Goal: Task Accomplishment & Management: Use online tool/utility

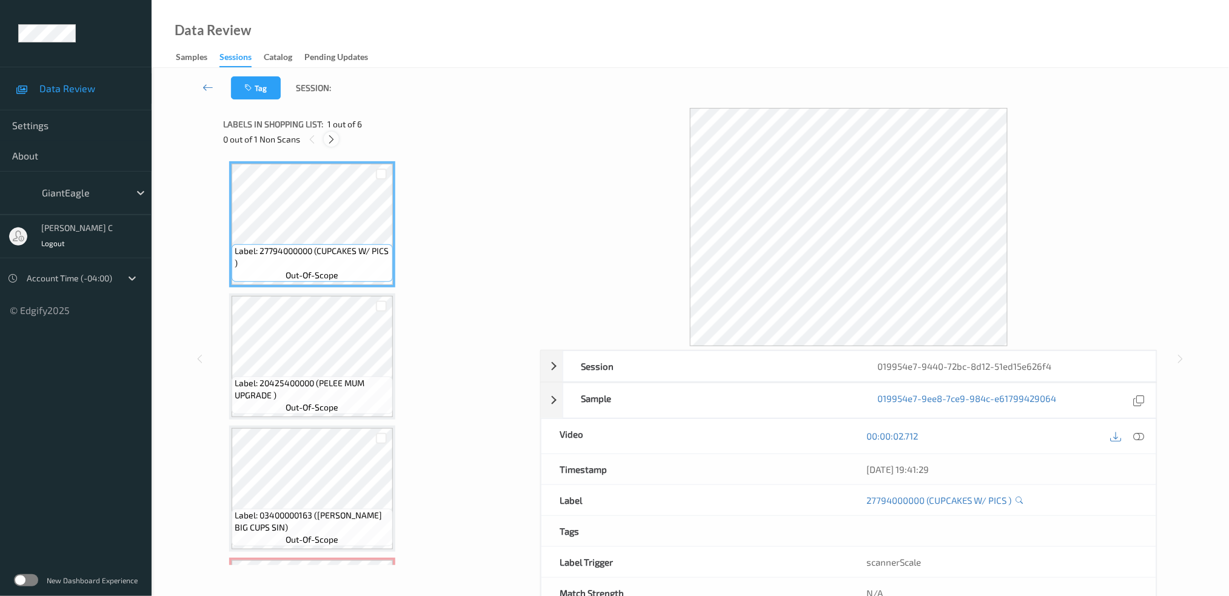
click at [330, 141] on icon at bounding box center [331, 139] width 10 height 11
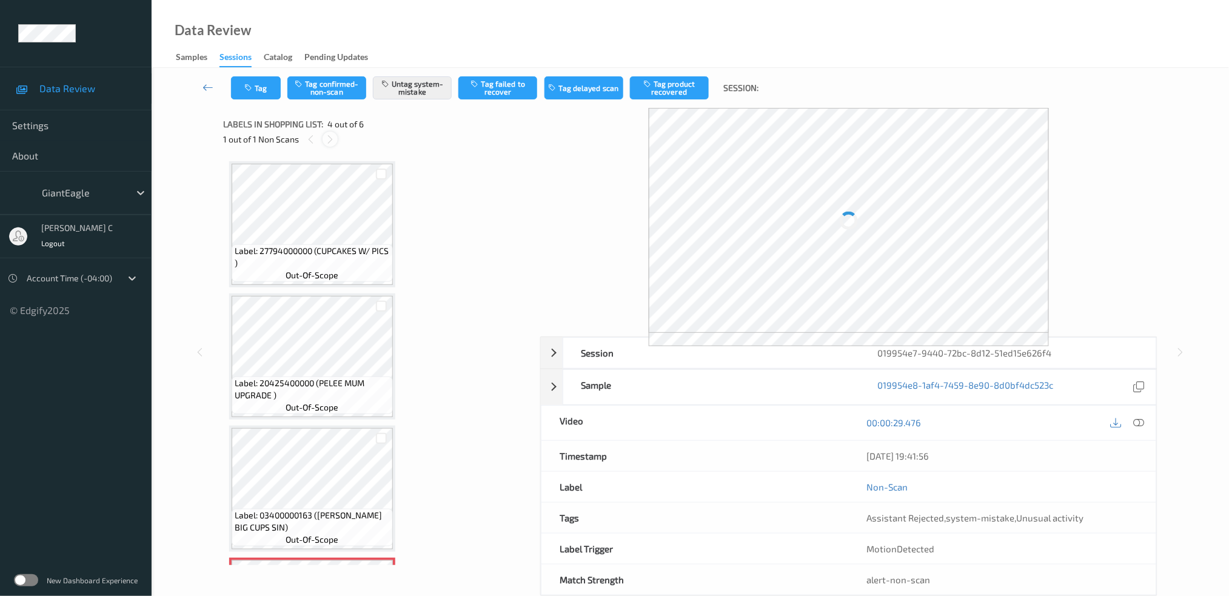
scroll to position [268, 0]
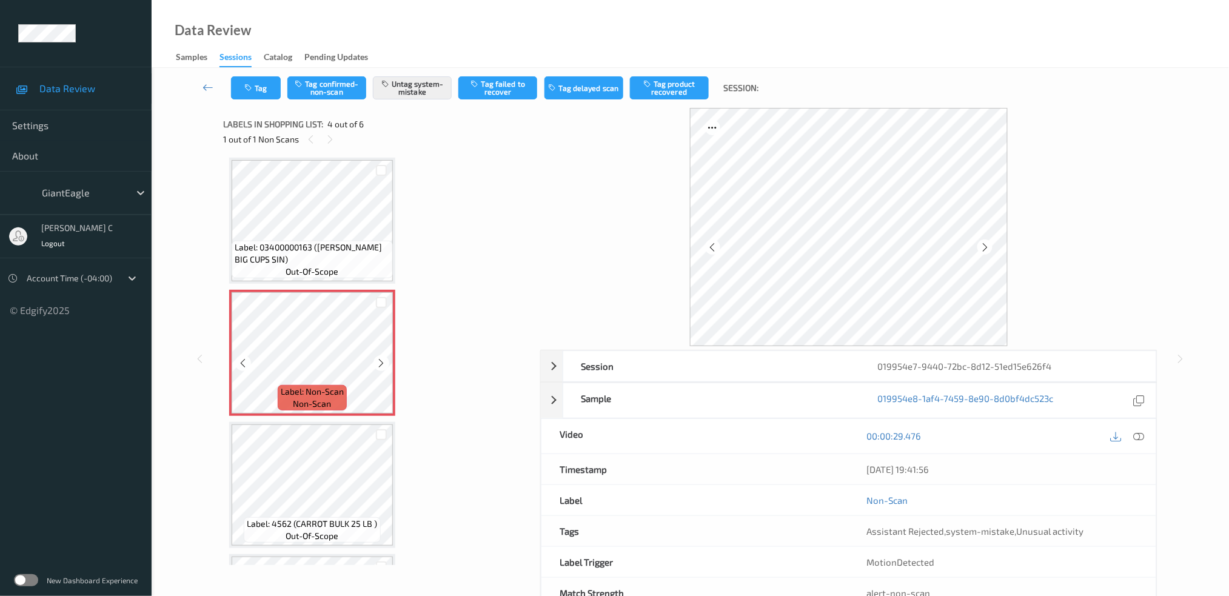
click at [380, 309] on div at bounding box center [381, 302] width 23 height 20
click at [377, 358] on icon at bounding box center [382, 363] width 10 height 11
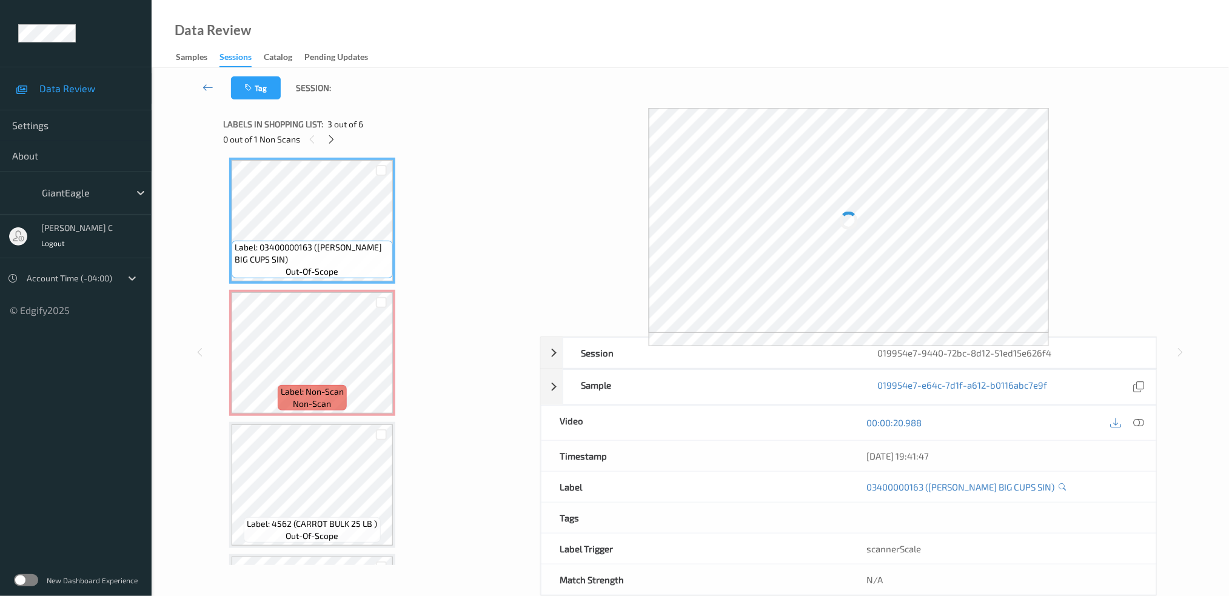
click at [1136, 420] on div "00:00:20.988" at bounding box center [1002, 423] width 307 height 35
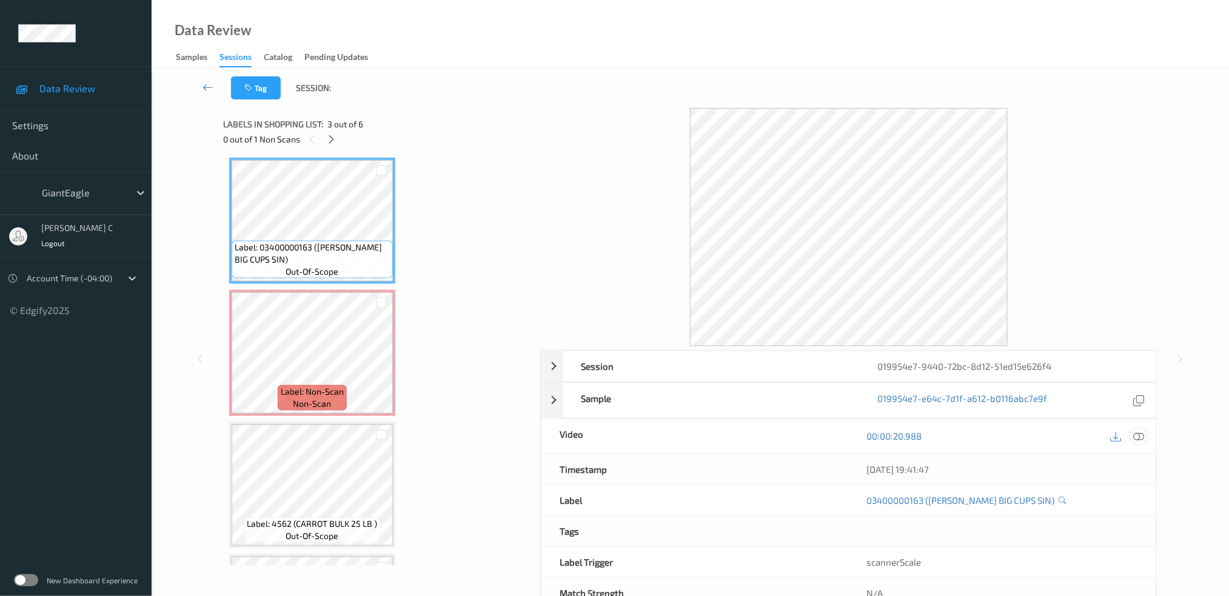
click at [1141, 431] on icon at bounding box center [1138, 436] width 11 height 11
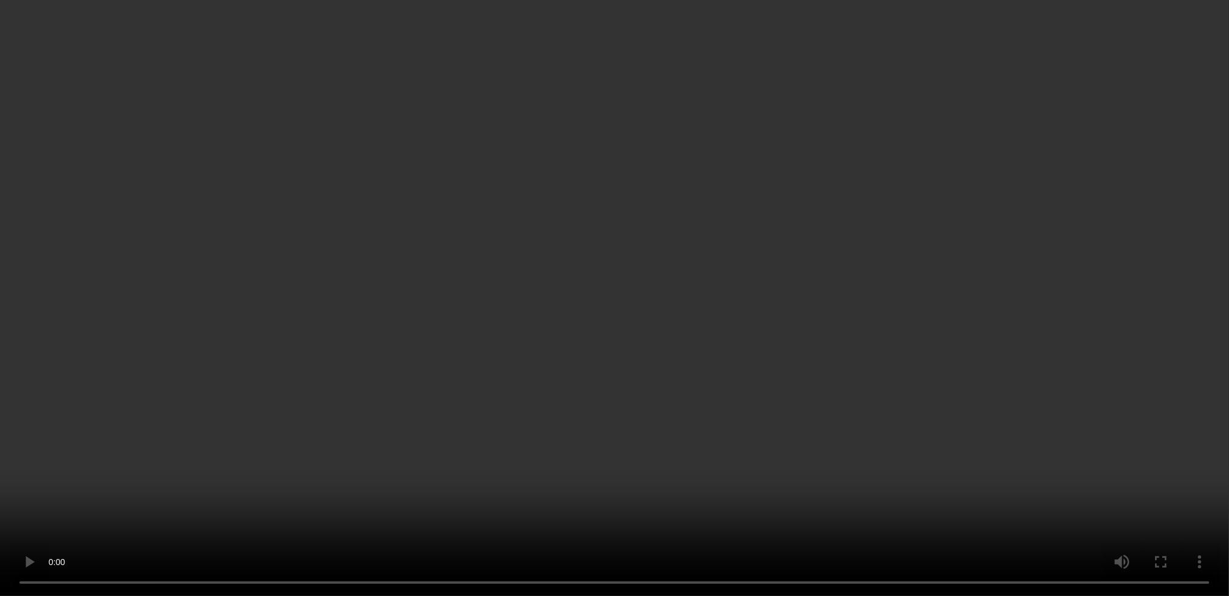
scroll to position [349, 0]
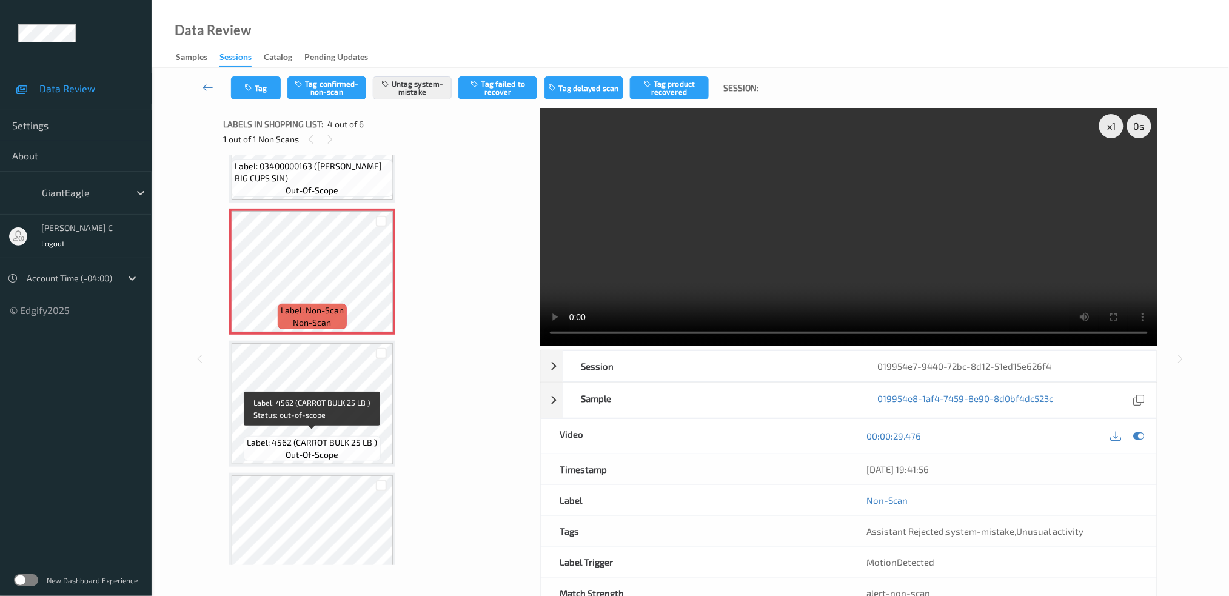
click at [323, 437] on span "Label: 4562 (CARROT BULK 25 LB )" at bounding box center [312, 443] width 130 height 12
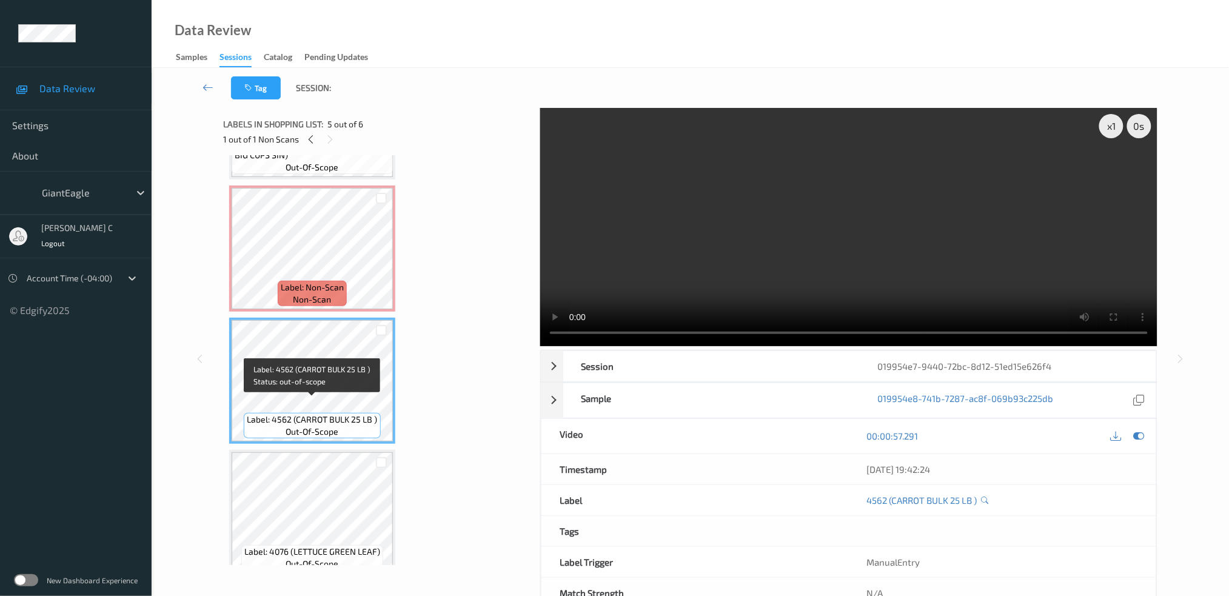
scroll to position [383, 0]
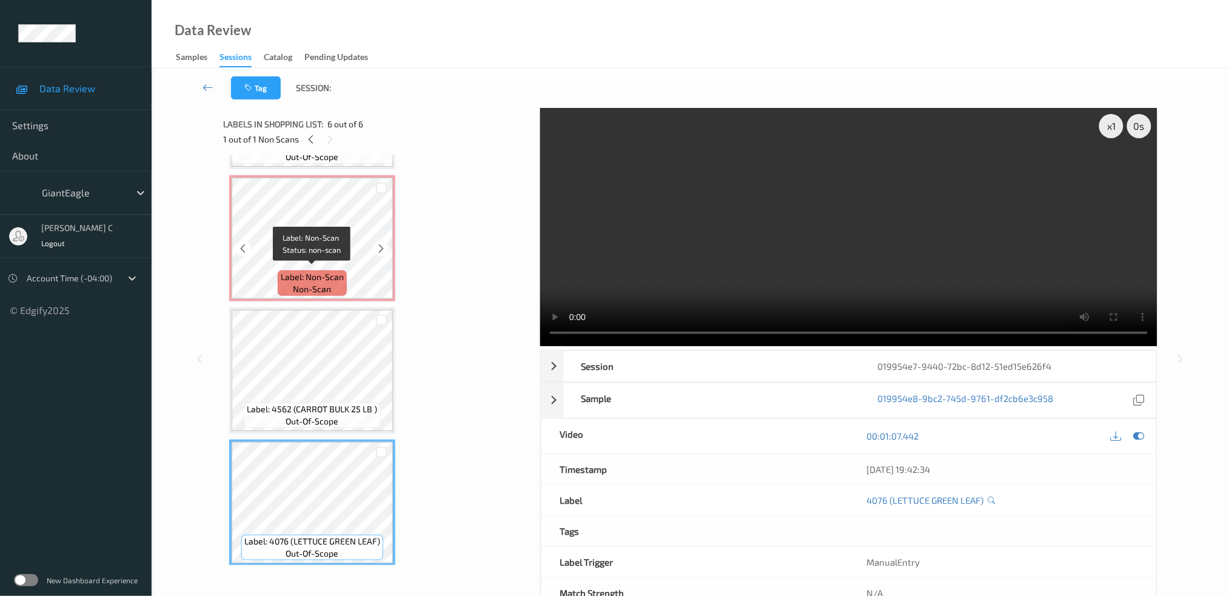
click at [327, 273] on span "Label: Non-Scan" at bounding box center [312, 277] width 63 height 12
